Goal: Transaction & Acquisition: Book appointment/travel/reservation

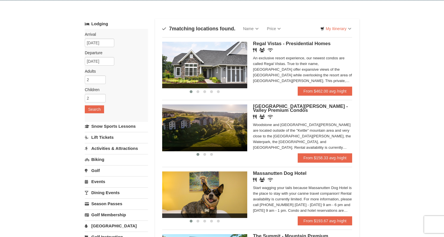
scroll to position [23, 0]
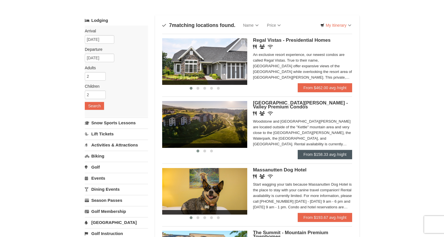
click at [337, 157] on link "From $158.33 avg /night" at bounding box center [325, 154] width 54 height 9
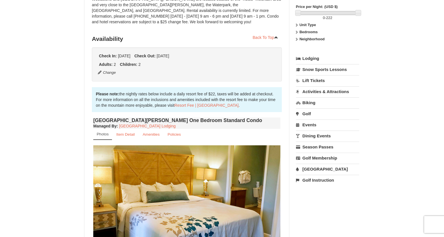
scroll to position [87, 0]
click at [187, 105] on link "Resort Fee | Massanutten Resort" at bounding box center [206, 105] width 64 height 5
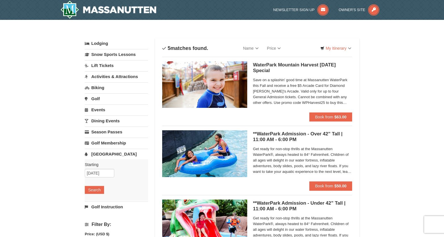
click at [260, 66] on h5 "WaterPark Mountain Harvest Sunday Special Massanutten Indoor/Outdoor WaterPark" at bounding box center [302, 67] width 99 height 11
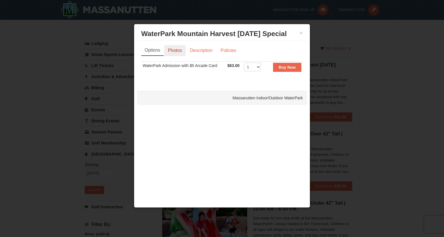
click at [179, 50] on link "Photos" at bounding box center [175, 50] width 22 height 11
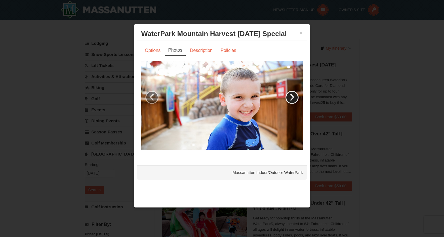
click at [290, 98] on link "›" at bounding box center [292, 97] width 13 height 13
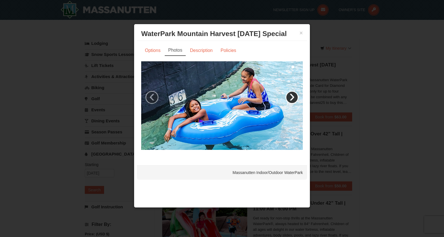
click at [290, 98] on link "›" at bounding box center [292, 97] width 13 height 13
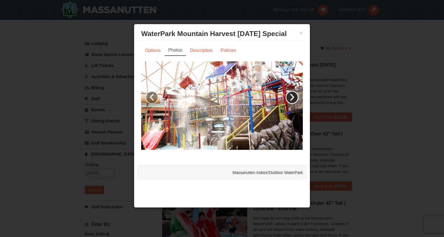
click at [290, 98] on link "›" at bounding box center [292, 97] width 13 height 13
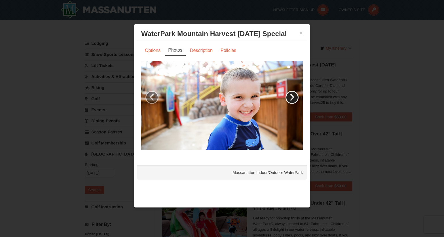
click at [290, 98] on link "›" at bounding box center [292, 97] width 13 height 13
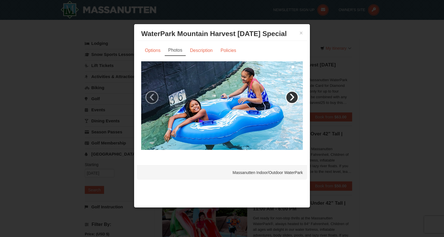
click at [290, 98] on link "›" at bounding box center [292, 97] width 13 height 13
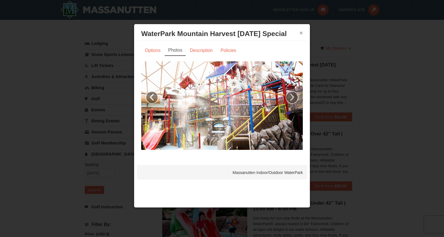
click at [301, 33] on button "×" at bounding box center [300, 33] width 3 height 6
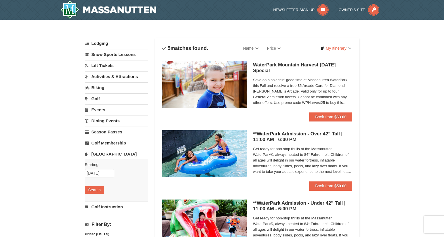
click at [103, 6] on img at bounding box center [108, 10] width 96 height 18
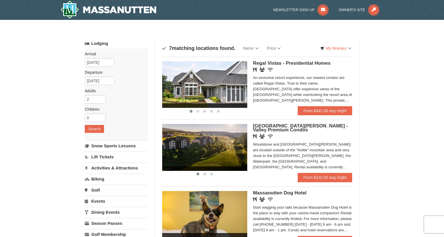
click at [93, 113] on div "Arrival Please format dates MM/DD/YYYY Please format dates MM/DD/YYYY 11/02/202…" at bounding box center [116, 93] width 63 height 91
click at [93, 118] on input "0" at bounding box center [95, 117] width 21 height 9
click at [102, 117] on input "1" at bounding box center [95, 117] width 21 height 9
type input "2"
click at [102, 117] on input "2" at bounding box center [95, 117] width 21 height 9
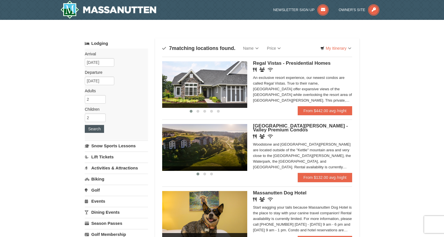
click at [95, 130] on button "Search" at bounding box center [94, 129] width 19 height 8
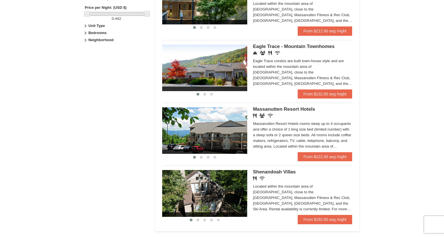
scroll to position [298, 0]
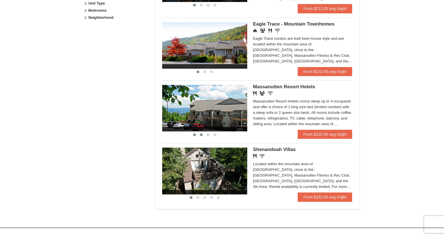
click at [202, 134] on span at bounding box center [201, 134] width 3 height 3
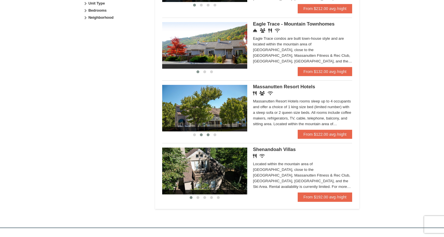
click at [207, 134] on span at bounding box center [208, 134] width 3 height 3
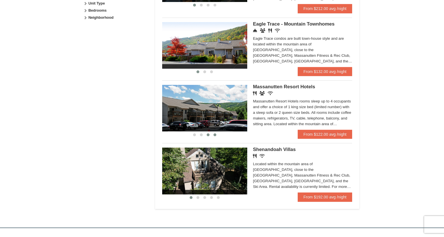
click at [217, 135] on button at bounding box center [215, 135] width 7 height 6
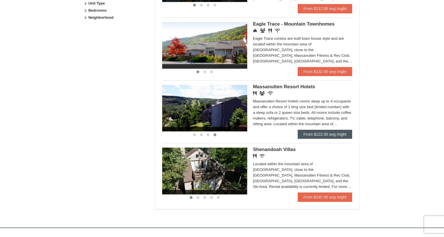
click at [333, 134] on link "From $122.00 avg /night" at bounding box center [325, 134] width 54 height 9
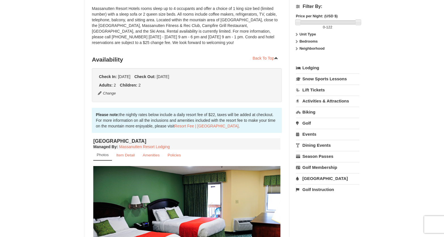
scroll to position [76, 0]
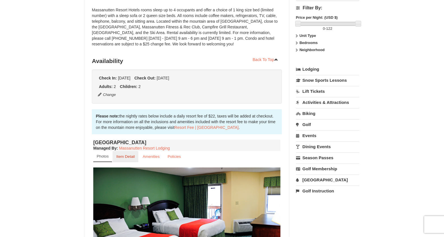
click at [128, 159] on link "Item Detail" at bounding box center [126, 156] width 26 height 11
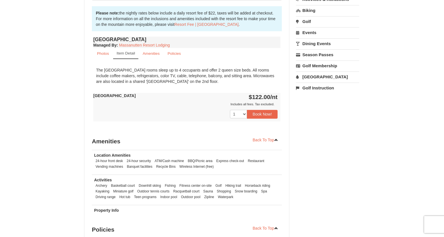
scroll to position [180, 0]
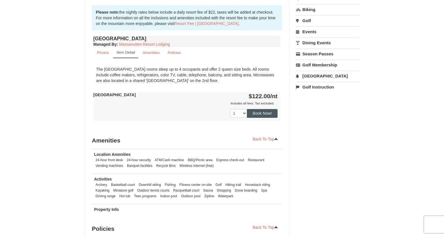
click at [265, 114] on button "Book Now!" at bounding box center [262, 113] width 31 height 9
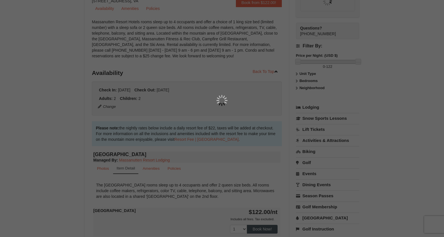
scroll to position [55, 0]
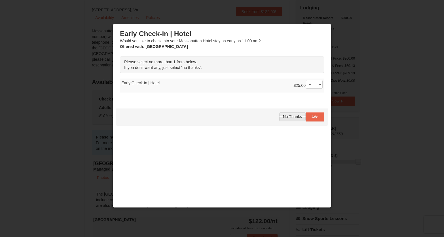
click at [295, 117] on span "No Thanks" at bounding box center [292, 116] width 19 height 5
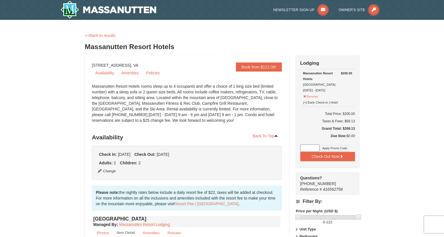
scroll to position [0, 0]
click at [121, 6] on img at bounding box center [108, 10] width 96 height 18
